Goal: Transaction & Acquisition: Download file/media

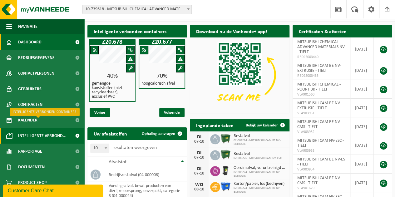
scroll to position [9, 0]
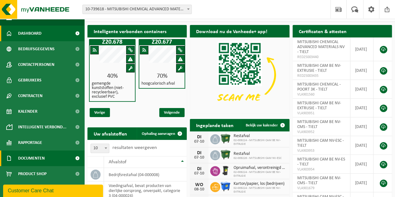
click at [36, 153] on span "Documenten" at bounding box center [31, 158] width 27 height 16
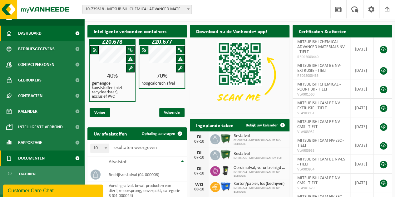
scroll to position [37, 0]
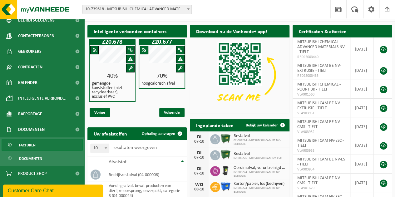
click at [35, 146] on link "Facturen" at bounding box center [42, 145] width 81 height 12
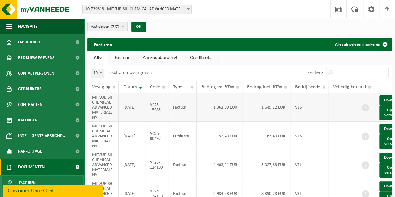
scroll to position [0, 19]
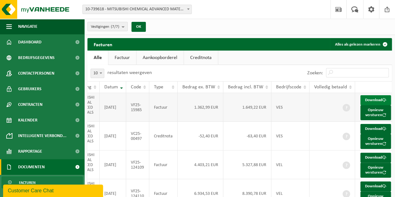
click at [376, 101] on link "Download" at bounding box center [375, 100] width 31 height 10
click at [302, 0] on div "Vestiging: 10-739618 - MITSUBISHI CHEMICAL ADVANCED MATERIALS NV - TIELT 10-884…" at bounding box center [197, 9] width 395 height 19
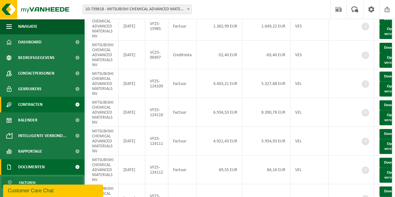
scroll to position [37, 0]
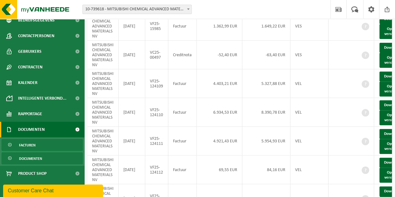
click at [30, 156] on span "Documenten" at bounding box center [30, 159] width 23 height 12
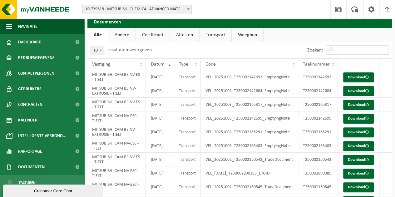
scroll to position [23, 0]
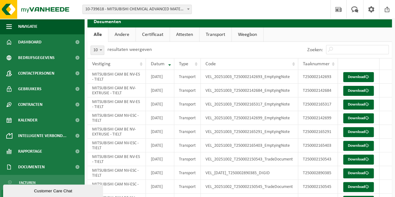
click at [252, 35] on link "Weegbon" at bounding box center [248, 34] width 32 height 14
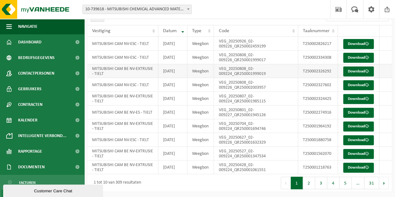
scroll to position [49, 0]
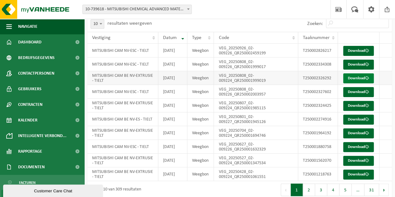
click at [356, 83] on link "Download" at bounding box center [358, 78] width 31 height 10
